Goal: Task Accomplishment & Management: Manage account settings

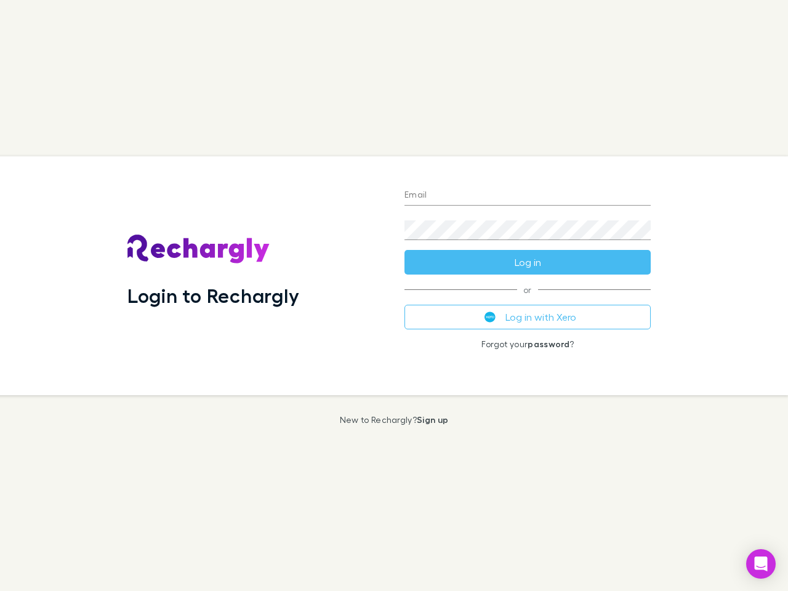
click at [394, 295] on div "Login to Rechargly" at bounding box center [256, 275] width 277 height 239
click at [527, 196] on input "Email" at bounding box center [527, 196] width 246 height 20
click at [527, 262] on button "Log in" at bounding box center [527, 262] width 246 height 25
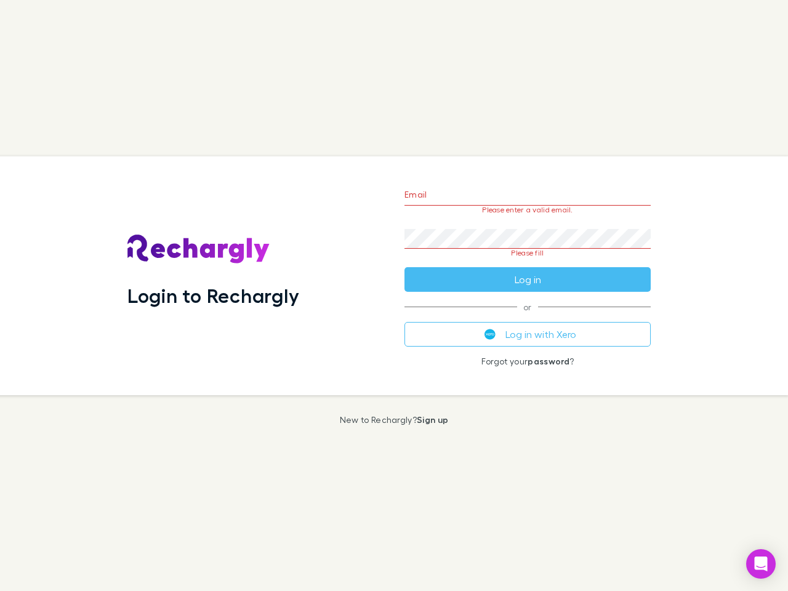
click at [527, 317] on div "Email Please enter a valid email. Password Please fill Log in or Log in with Xe…" at bounding box center [527, 275] width 266 height 239
